Goal: Check status

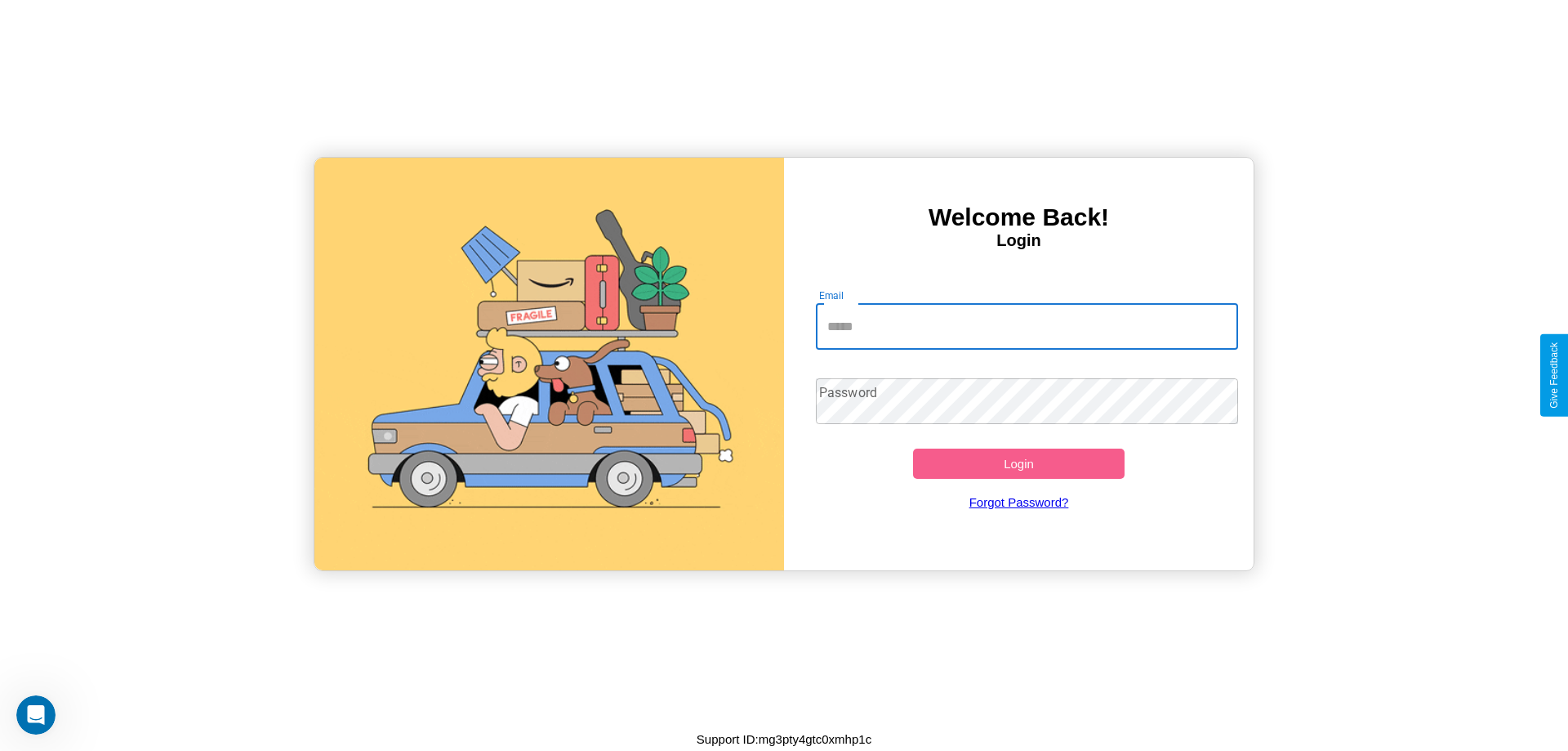
click at [1027, 326] on input "Email" at bounding box center [1028, 326] width 424 height 46
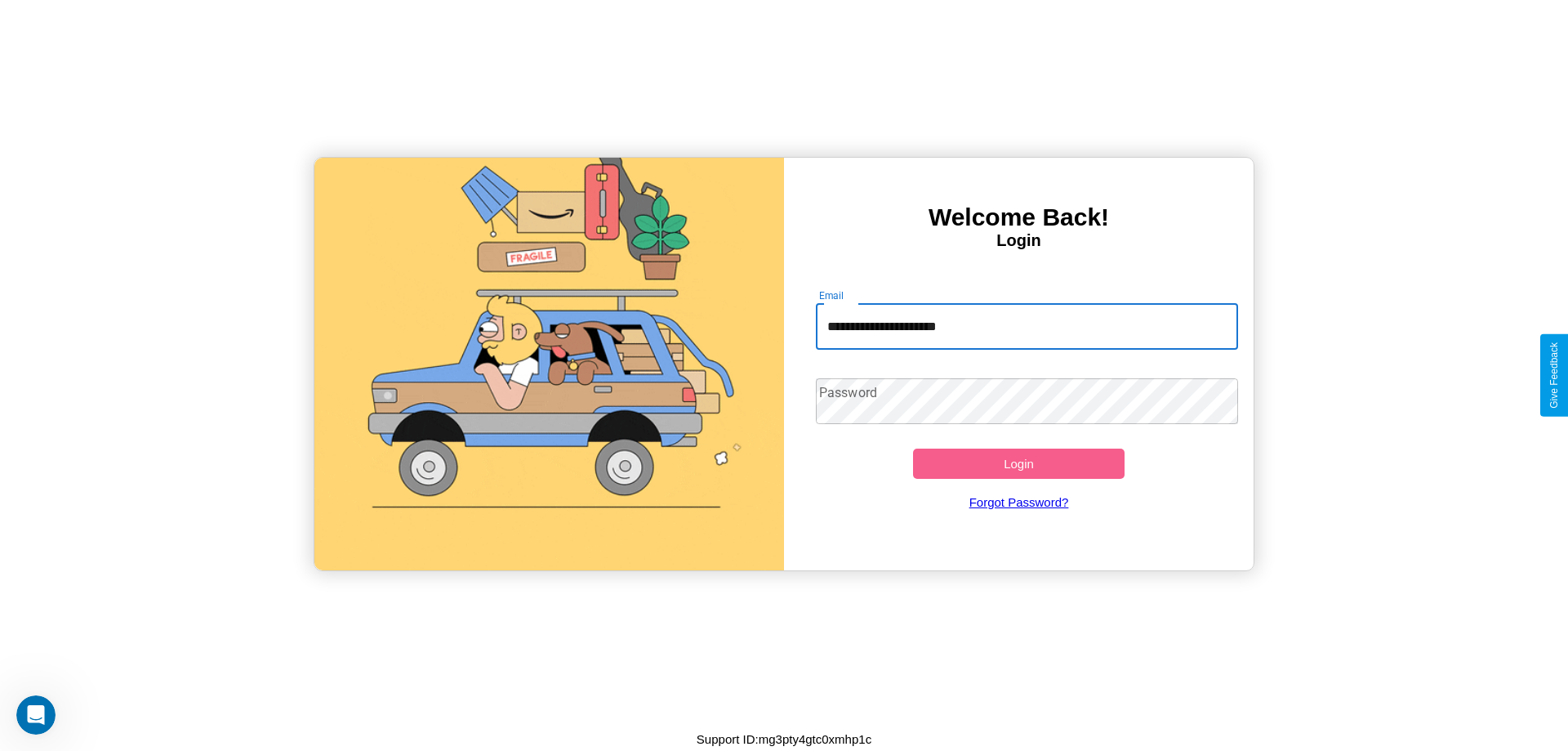
type input "**********"
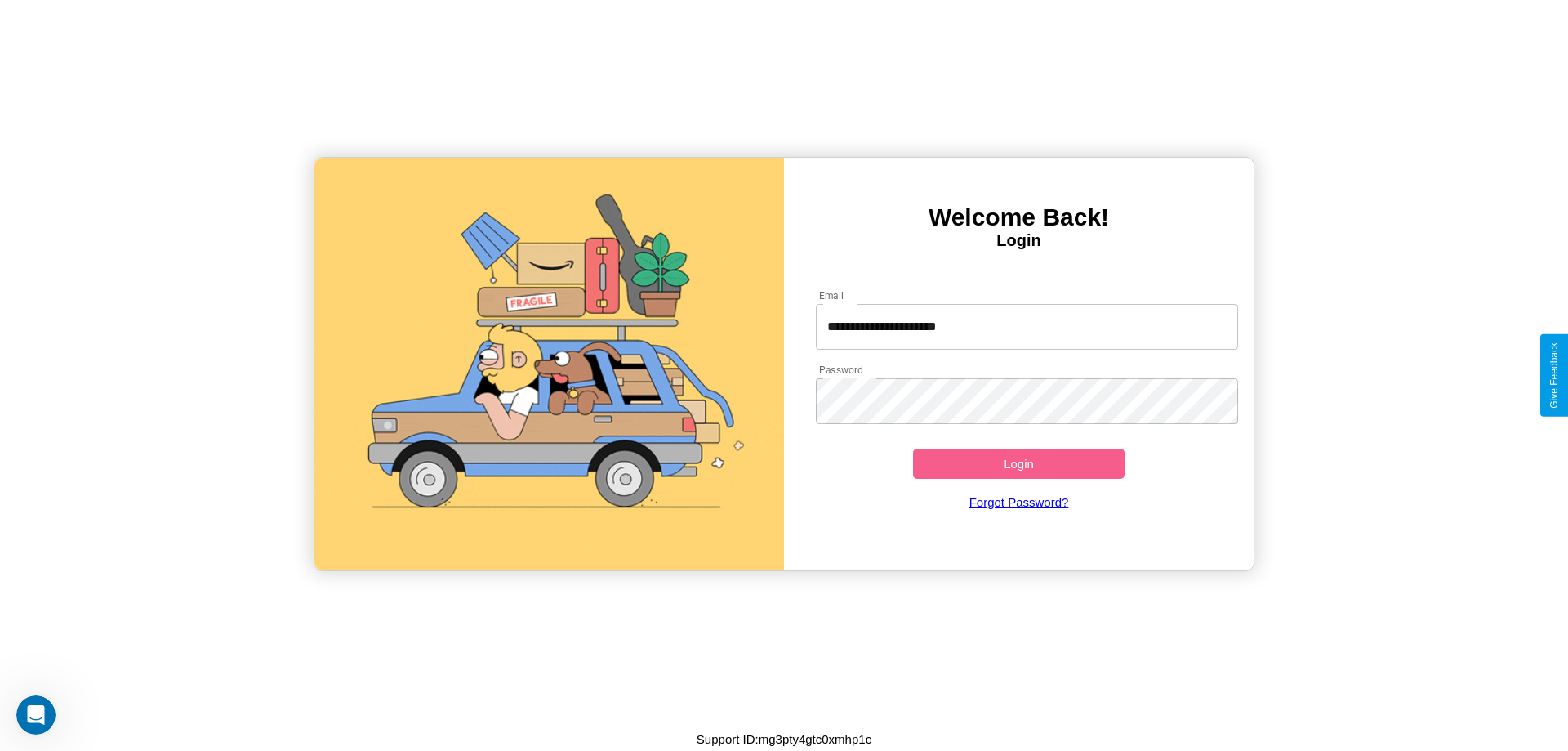
click at [1019, 463] on button "Login" at bounding box center [1019, 463] width 212 height 30
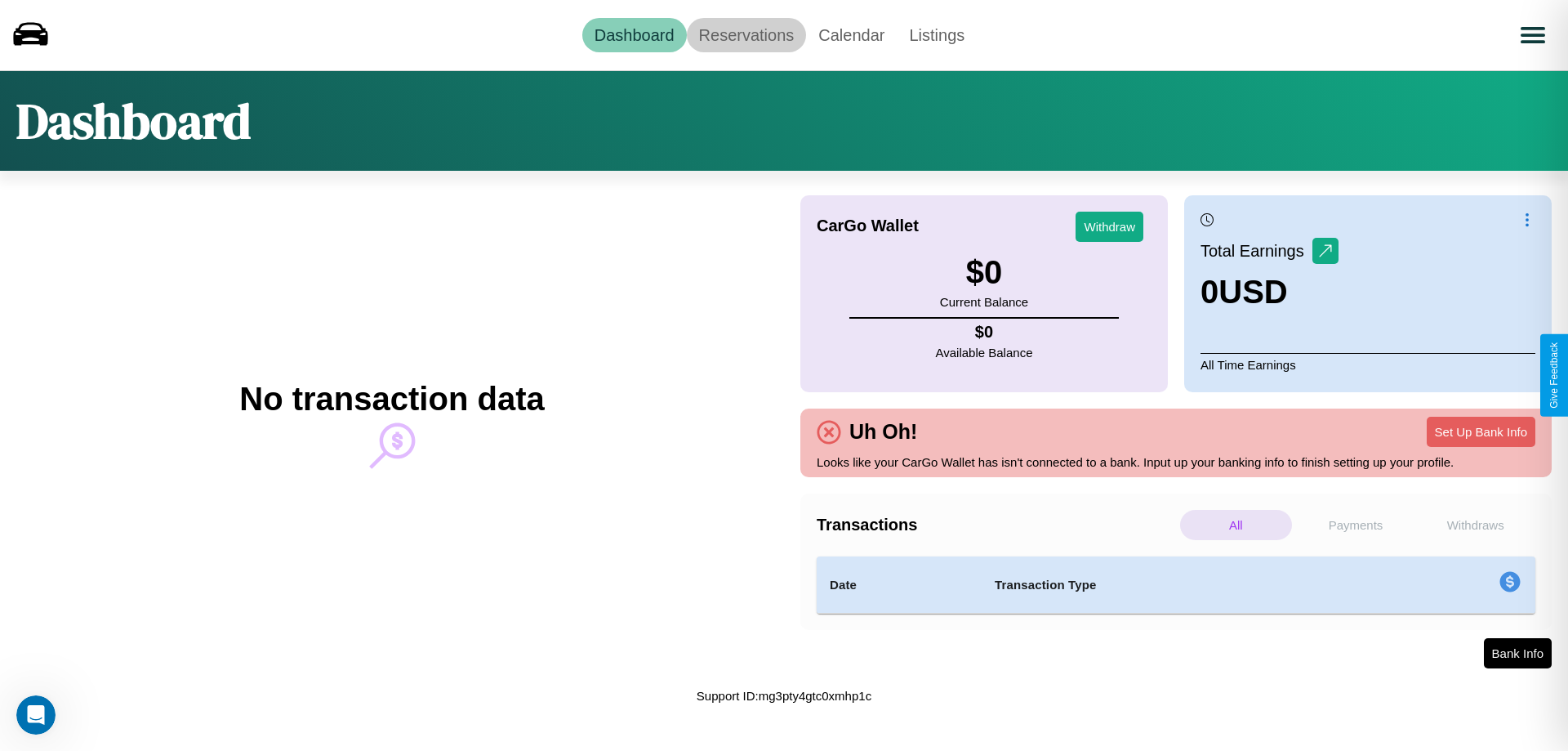
click at [746, 34] on link "Reservations" at bounding box center [747, 34] width 120 height 34
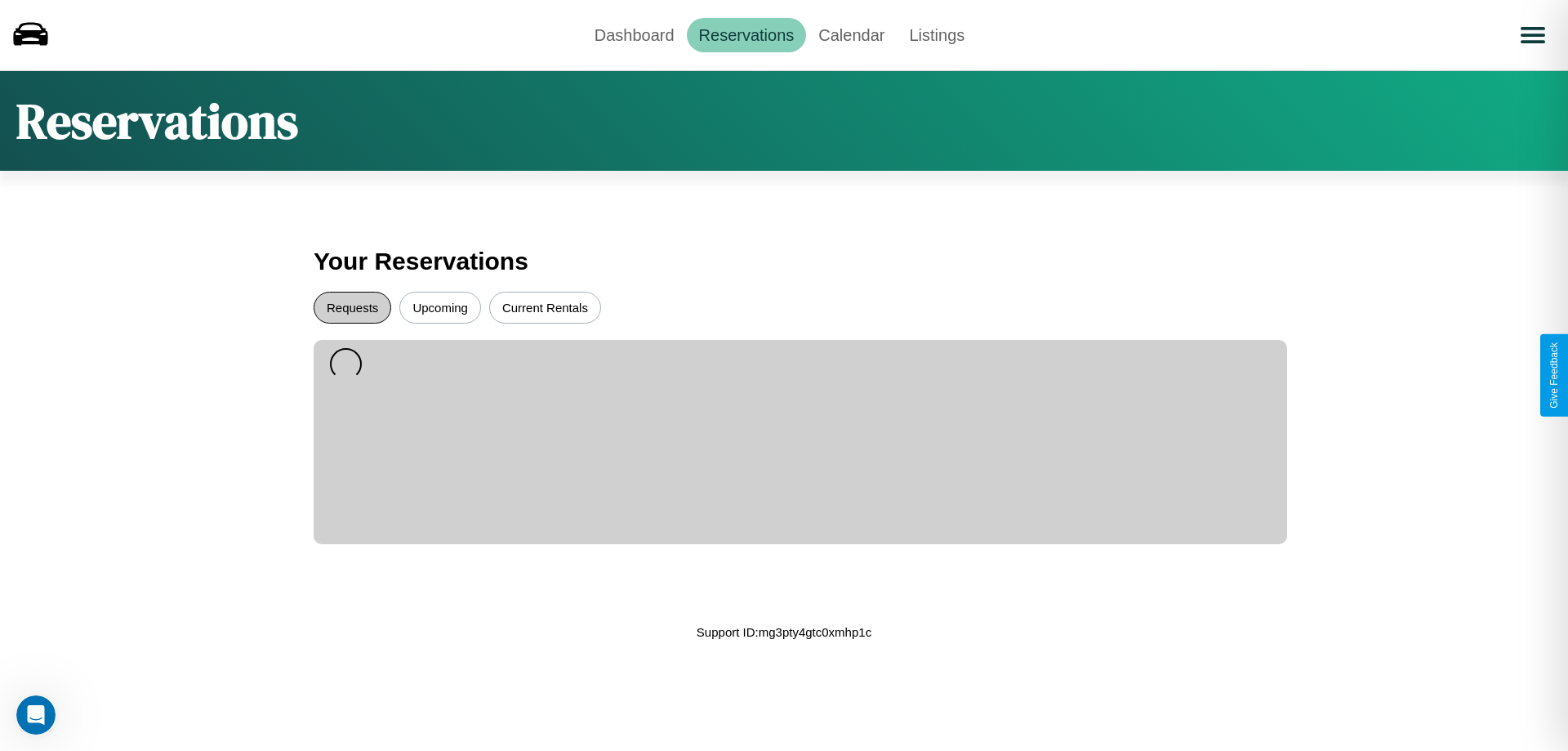
click at [352, 307] on button "Requests" at bounding box center [353, 307] width 78 height 32
click at [440, 307] on button "Upcoming" at bounding box center [440, 307] width 82 height 32
click at [634, 34] on link "Dashboard" at bounding box center [635, 34] width 105 height 34
